Goal: Navigation & Orientation: Find specific page/section

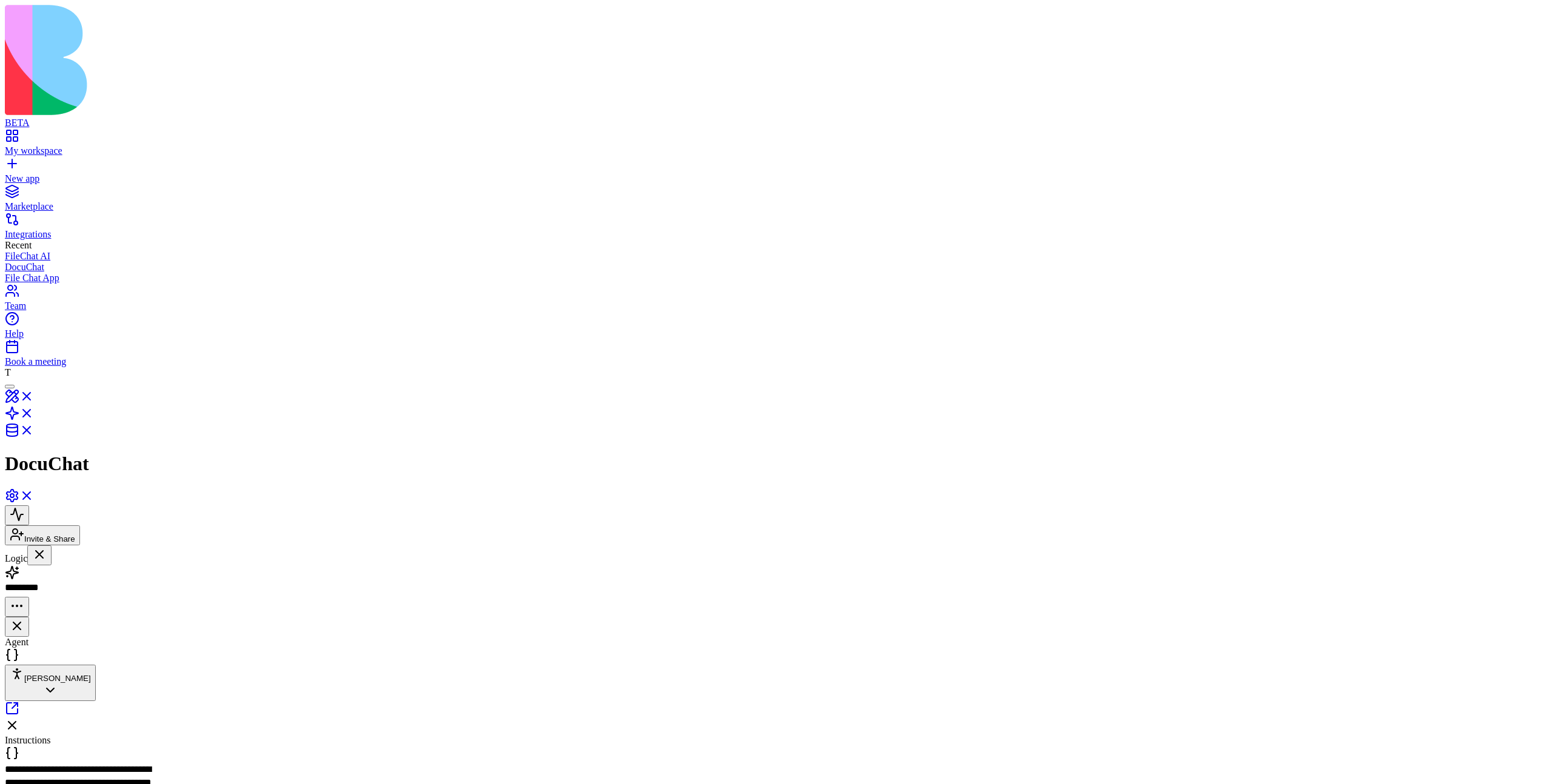
drag, startPoint x: 1005, startPoint y: 360, endPoint x: 920, endPoint y: 360, distance: 85.0
